Goal: Check status: Check status

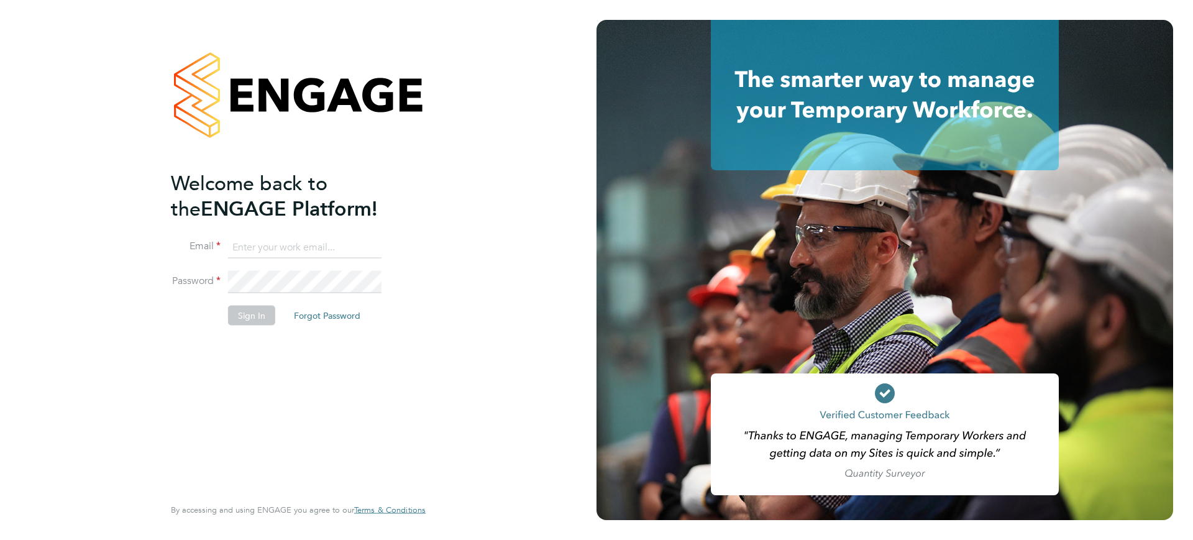
type input "[EMAIL_ADDRESS][DOMAIN_NAME]"
click at [234, 311] on button "Sign In" at bounding box center [251, 316] width 47 height 20
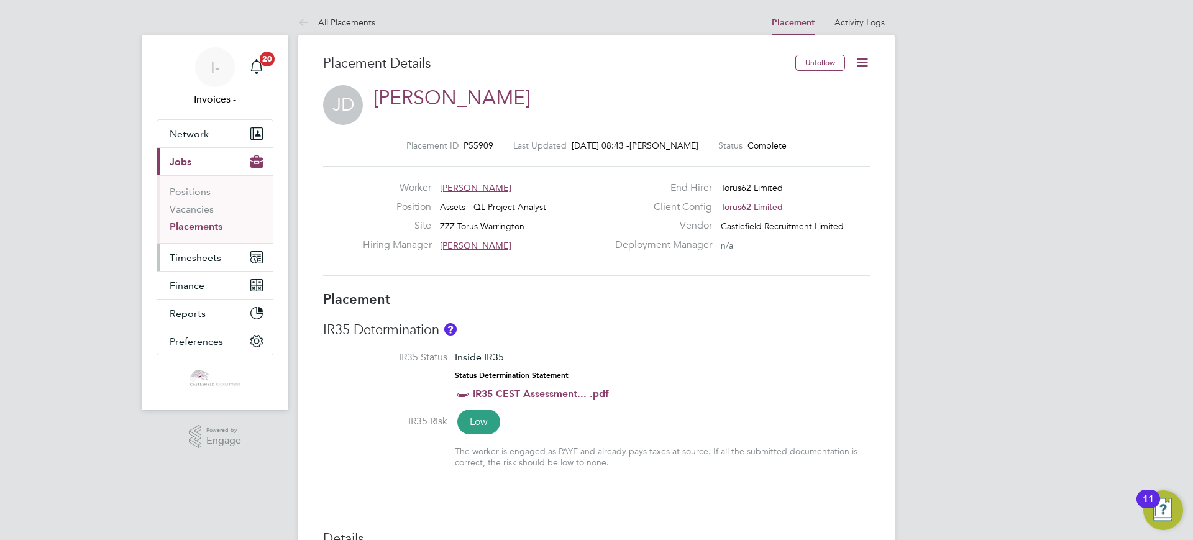
click at [201, 264] on button "Timesheets" at bounding box center [215, 257] width 116 height 27
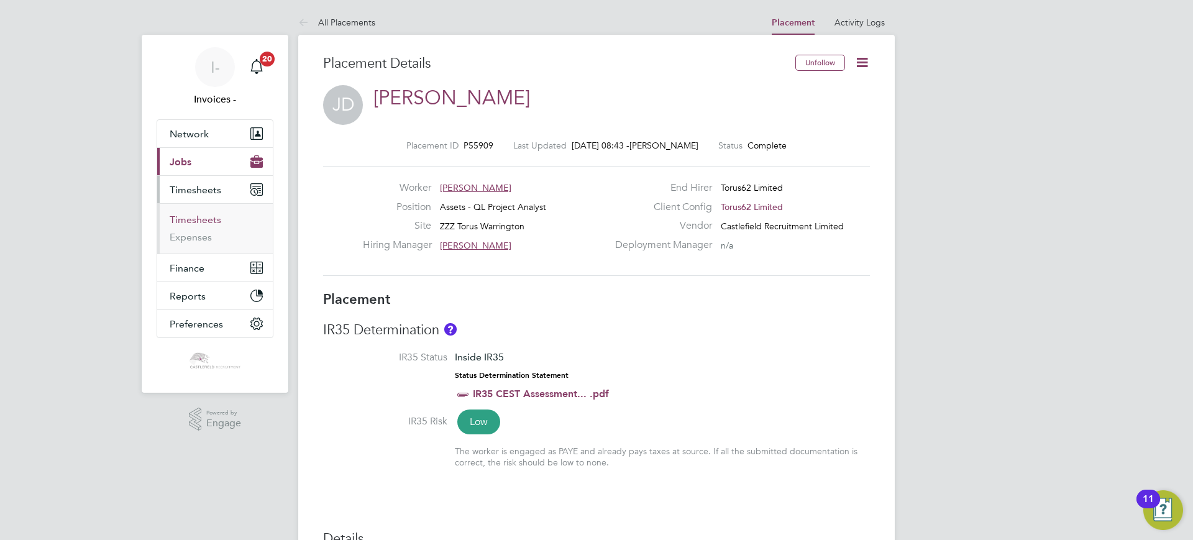
drag, startPoint x: 203, startPoint y: 223, endPoint x: 293, endPoint y: 246, distance: 92.4
click at [203, 222] on link "Timesheets" at bounding box center [196, 220] width 52 height 12
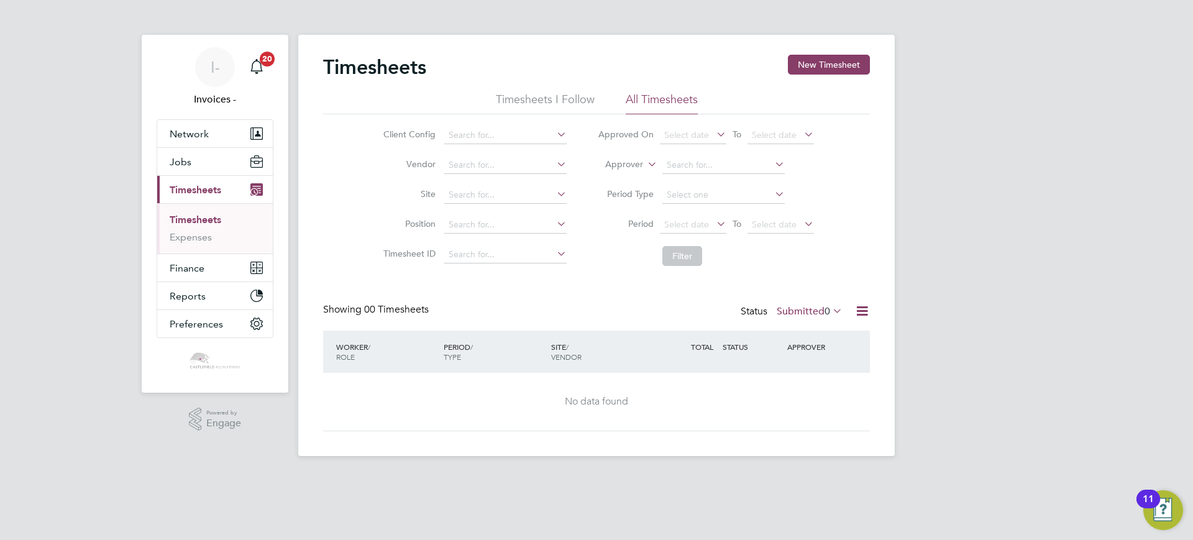
click at [795, 311] on label "Submitted 0" at bounding box center [810, 311] width 66 height 12
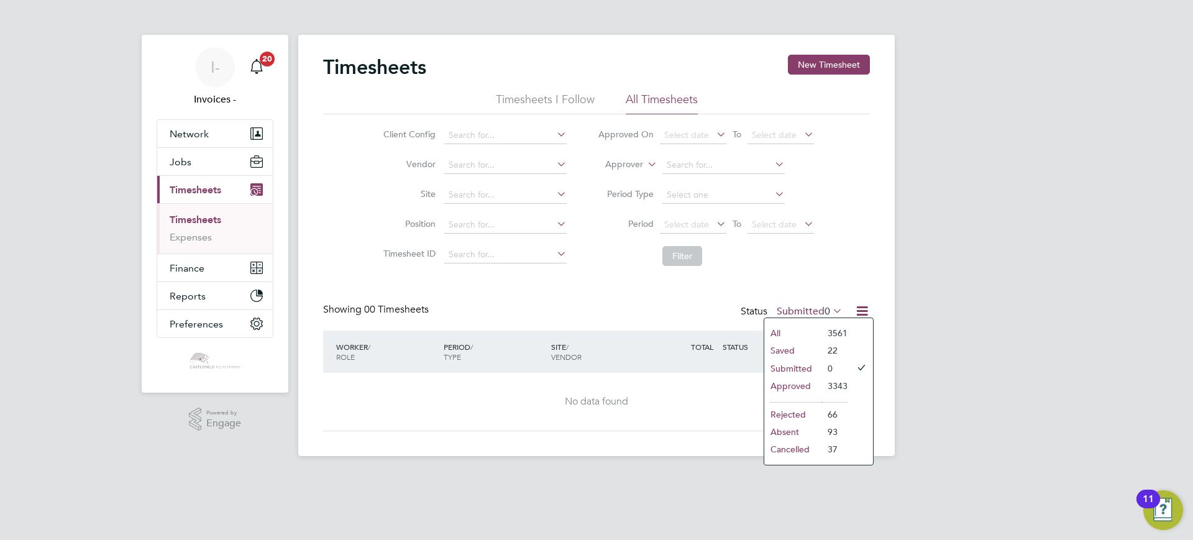
click at [782, 383] on li "Approved" at bounding box center [792, 385] width 57 height 17
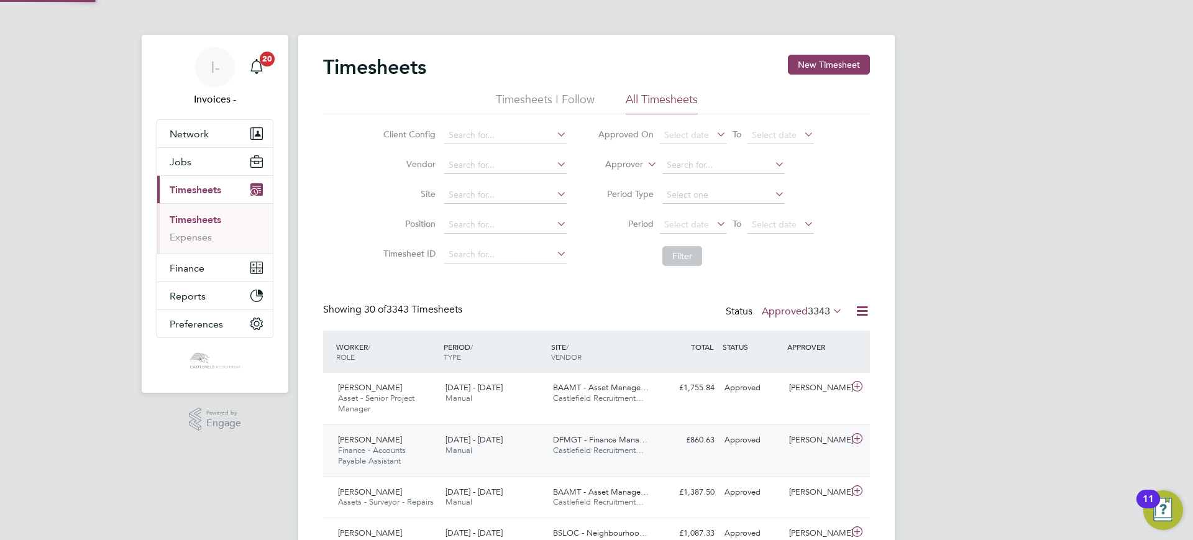
scroll to position [6, 6]
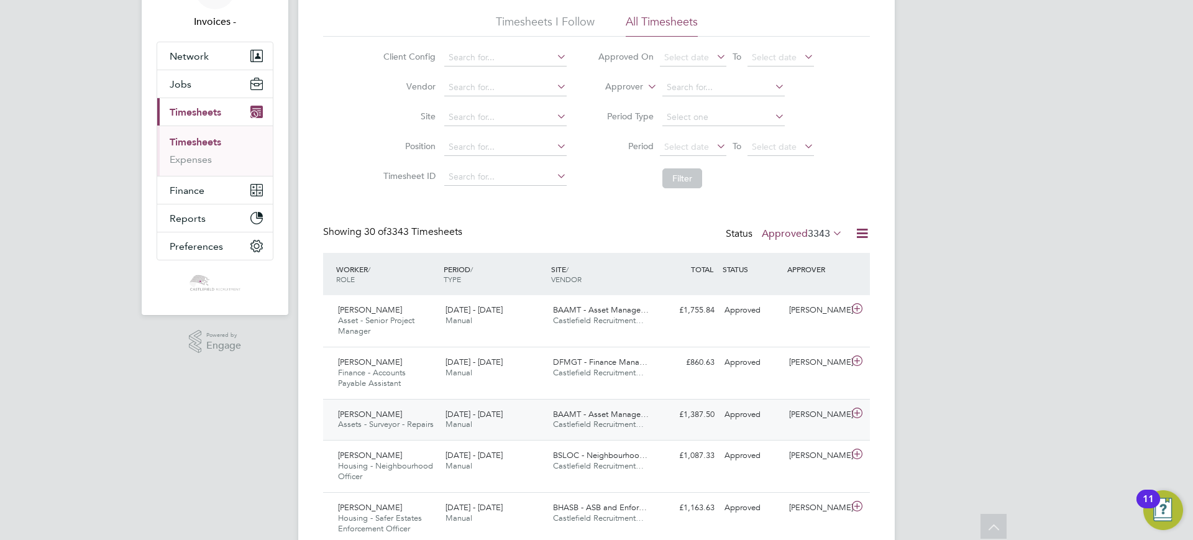
click at [426, 411] on div "[PERSON_NAME] Assets - Surveyor - Repairs [DATE] - [DATE]" at bounding box center [386, 419] width 107 height 31
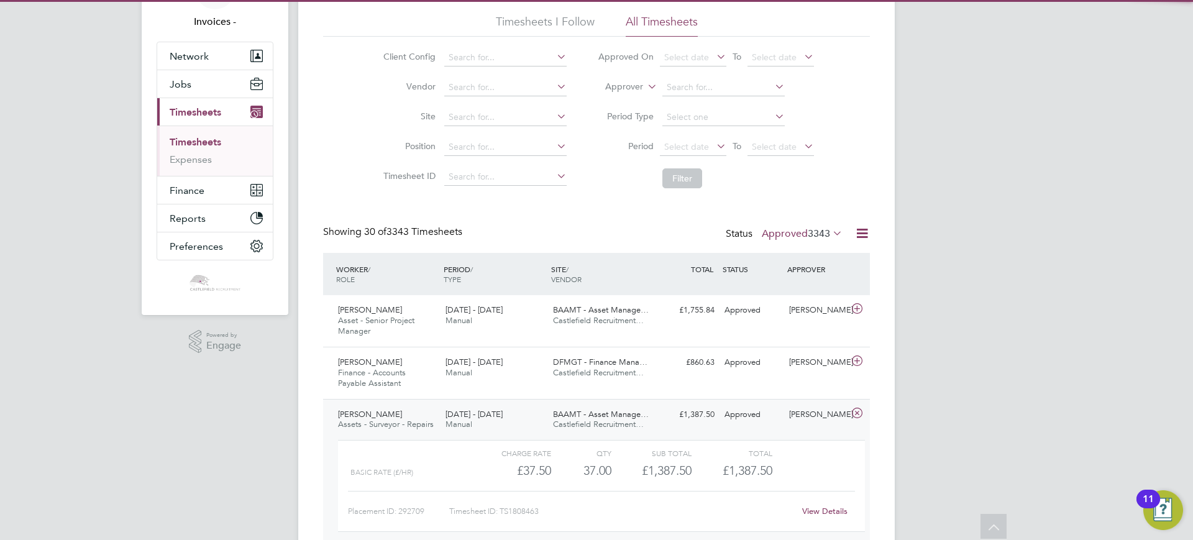
click at [427, 411] on div "[PERSON_NAME] Assets - Surveyor - Repairs [DATE] - [DATE]" at bounding box center [386, 419] width 107 height 31
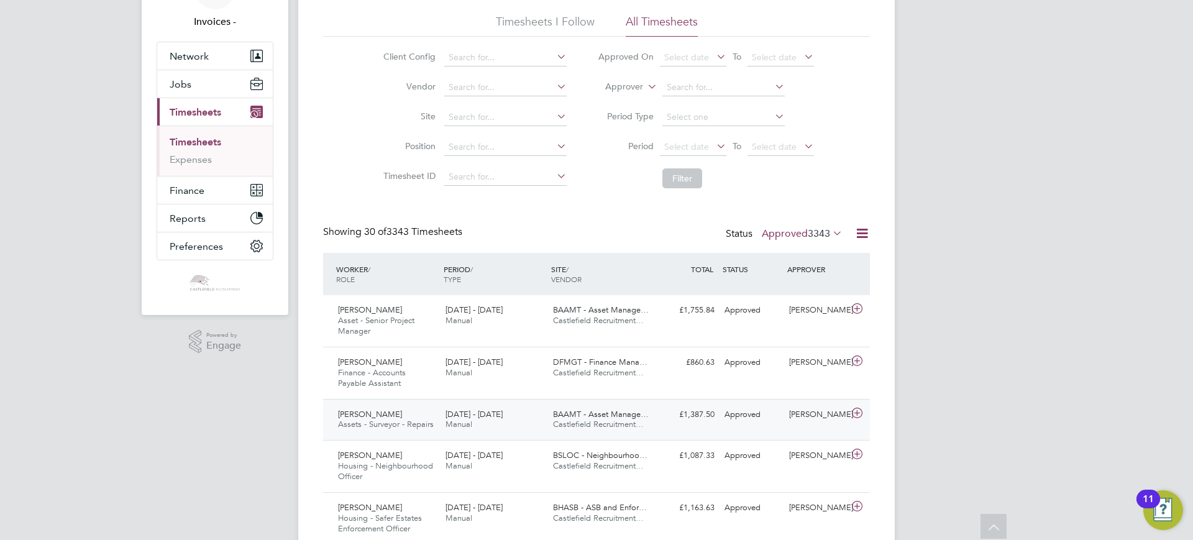
click at [427, 411] on div "[PERSON_NAME] Assets - Surveyor - Repairs [DATE] - [DATE]" at bounding box center [386, 419] width 107 height 31
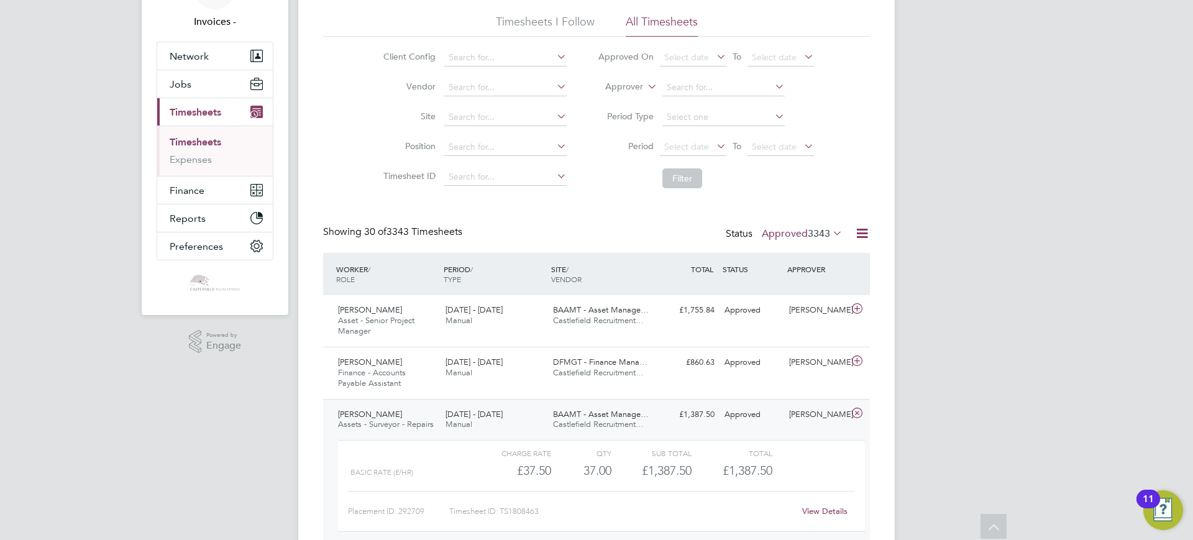
click at [427, 411] on div "[PERSON_NAME] Assets - Surveyor - Repairs [DATE] - [DATE]" at bounding box center [386, 419] width 107 height 31
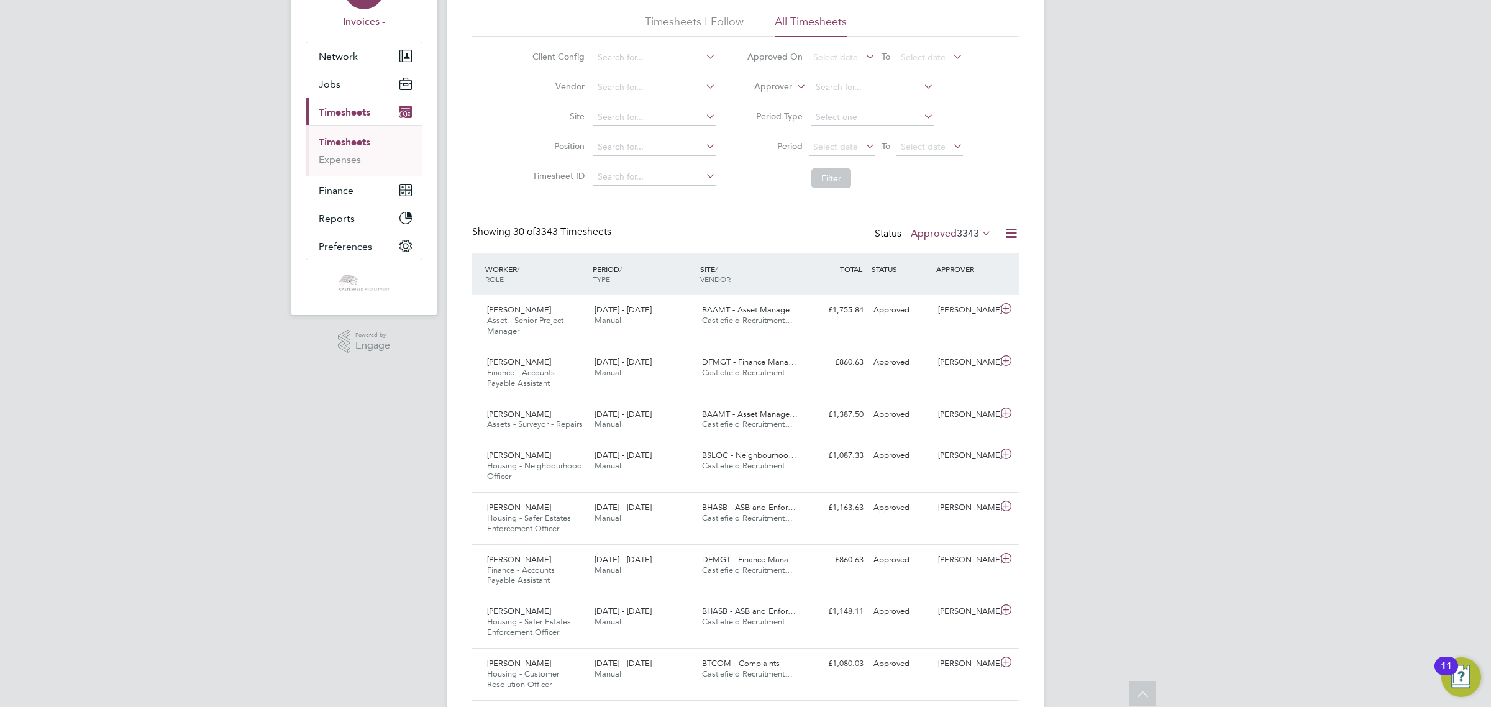
scroll to position [31, 107]
